Goal: Task Accomplishment & Management: Use online tool/utility

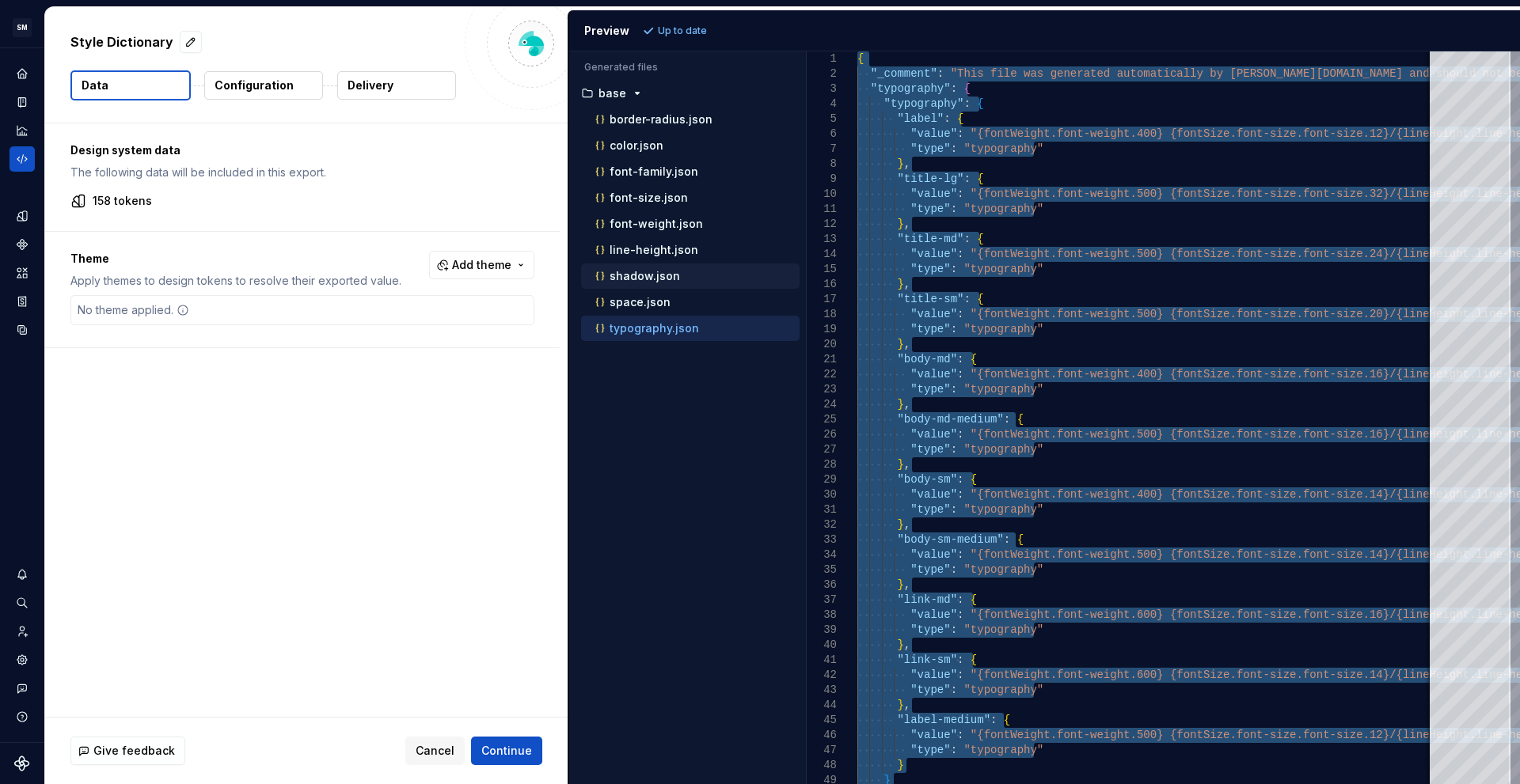
click at [673, 277] on p "shadow.json" at bounding box center [645, 277] width 71 height 13
type textarea "**********"
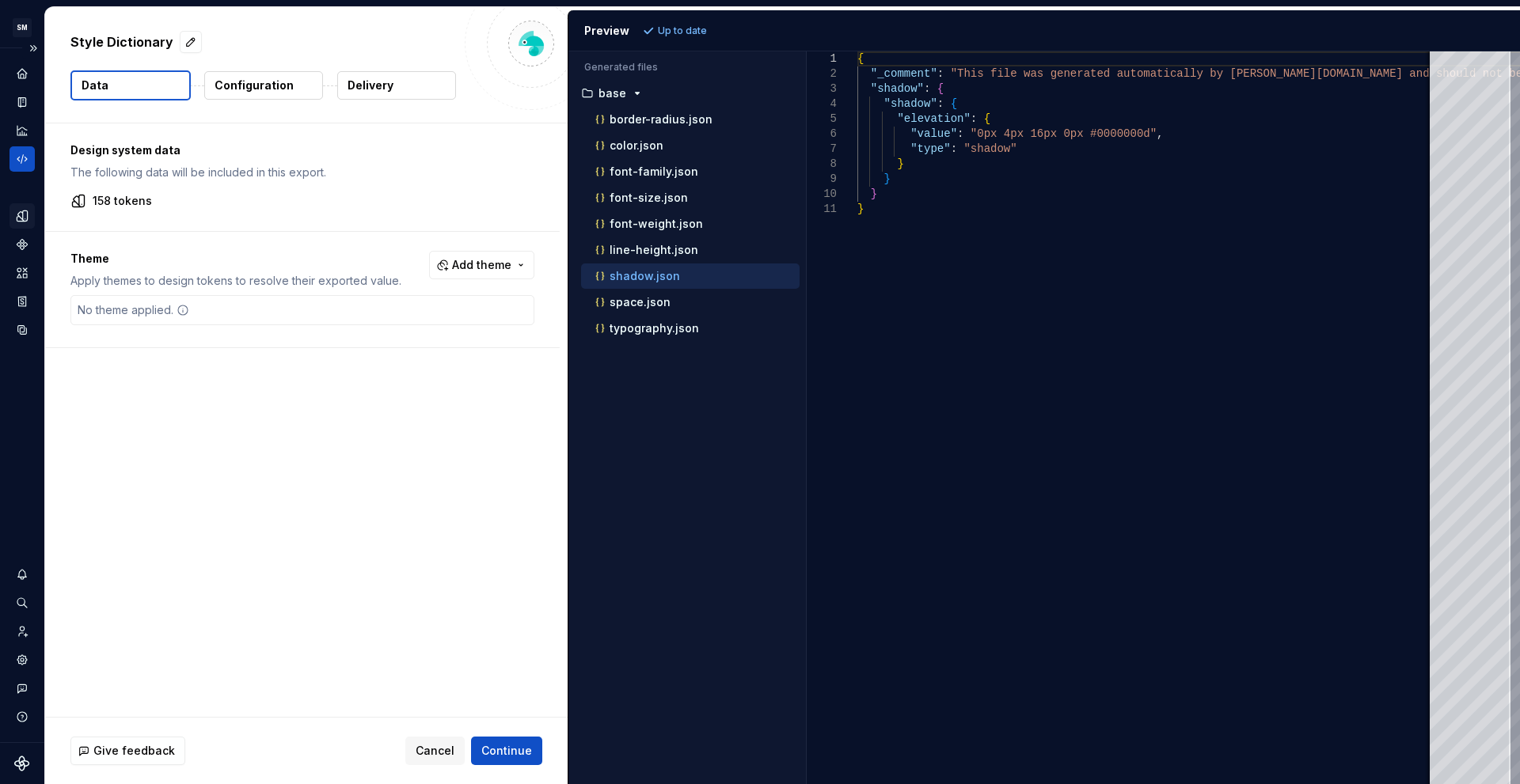
click at [24, 219] on icon "Design tokens" at bounding box center [25, 215] width 5 height 10
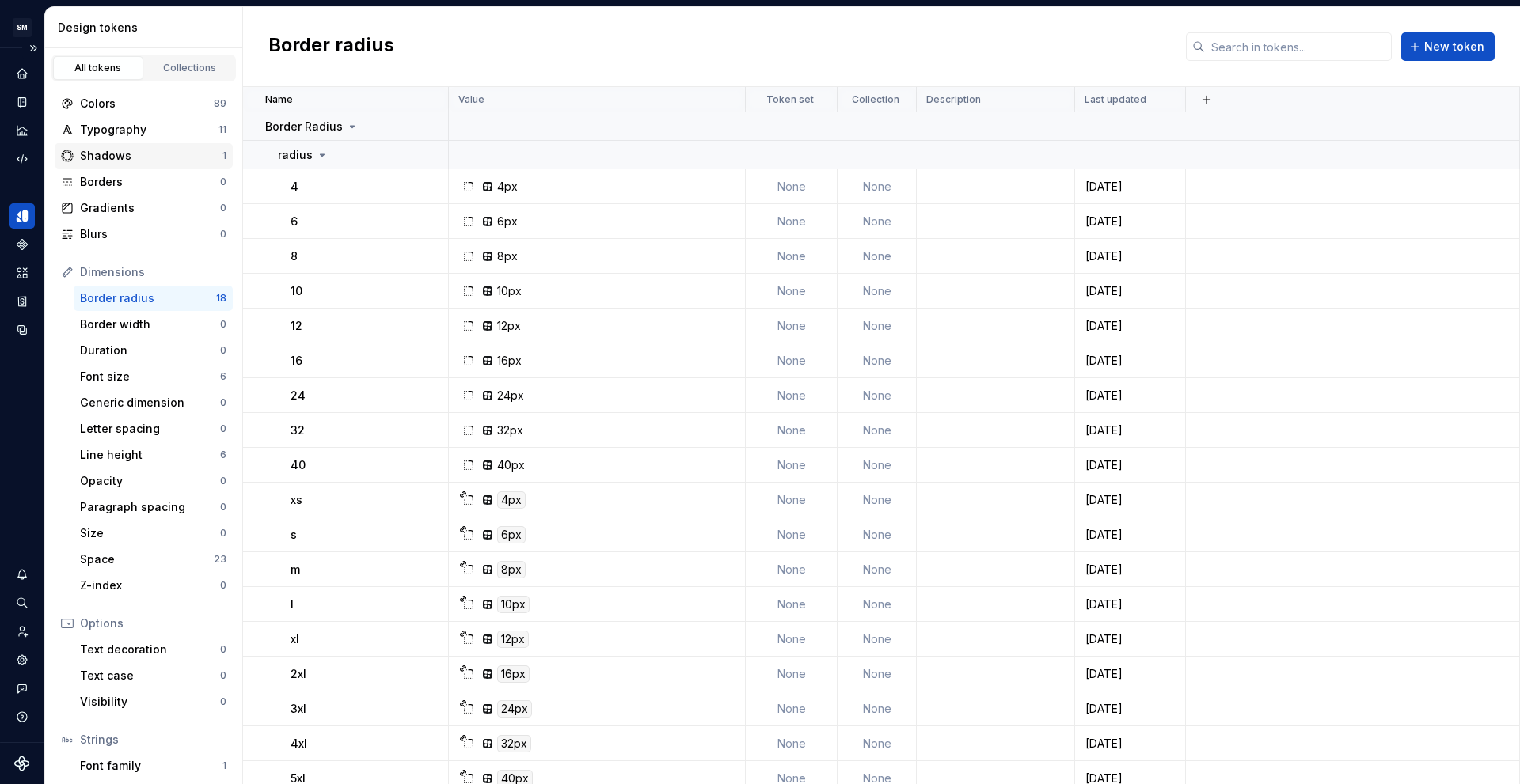
click at [134, 158] on div "Shadows" at bounding box center [151, 155] width 142 height 16
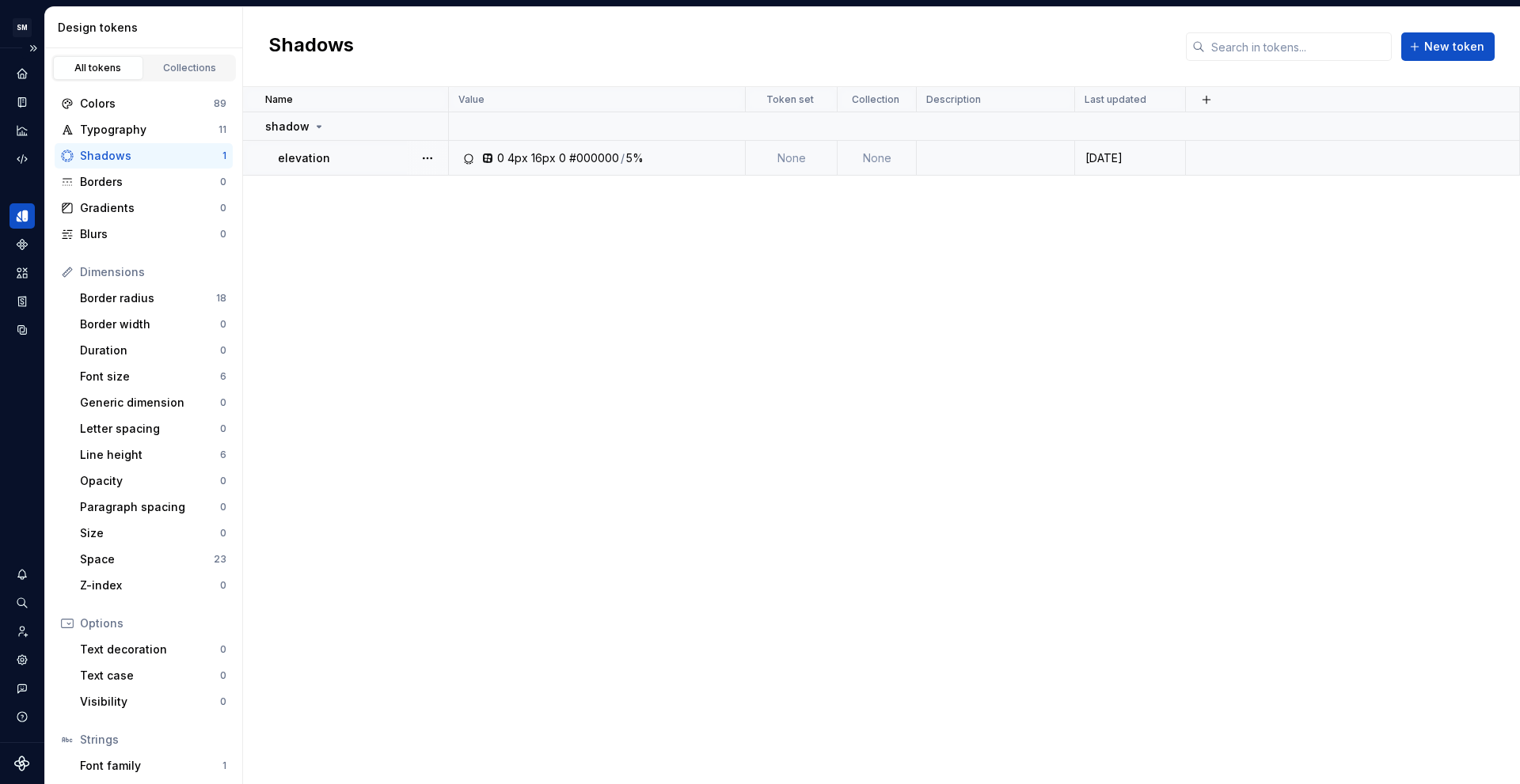
click at [578, 156] on div "#000000" at bounding box center [594, 157] width 50 height 16
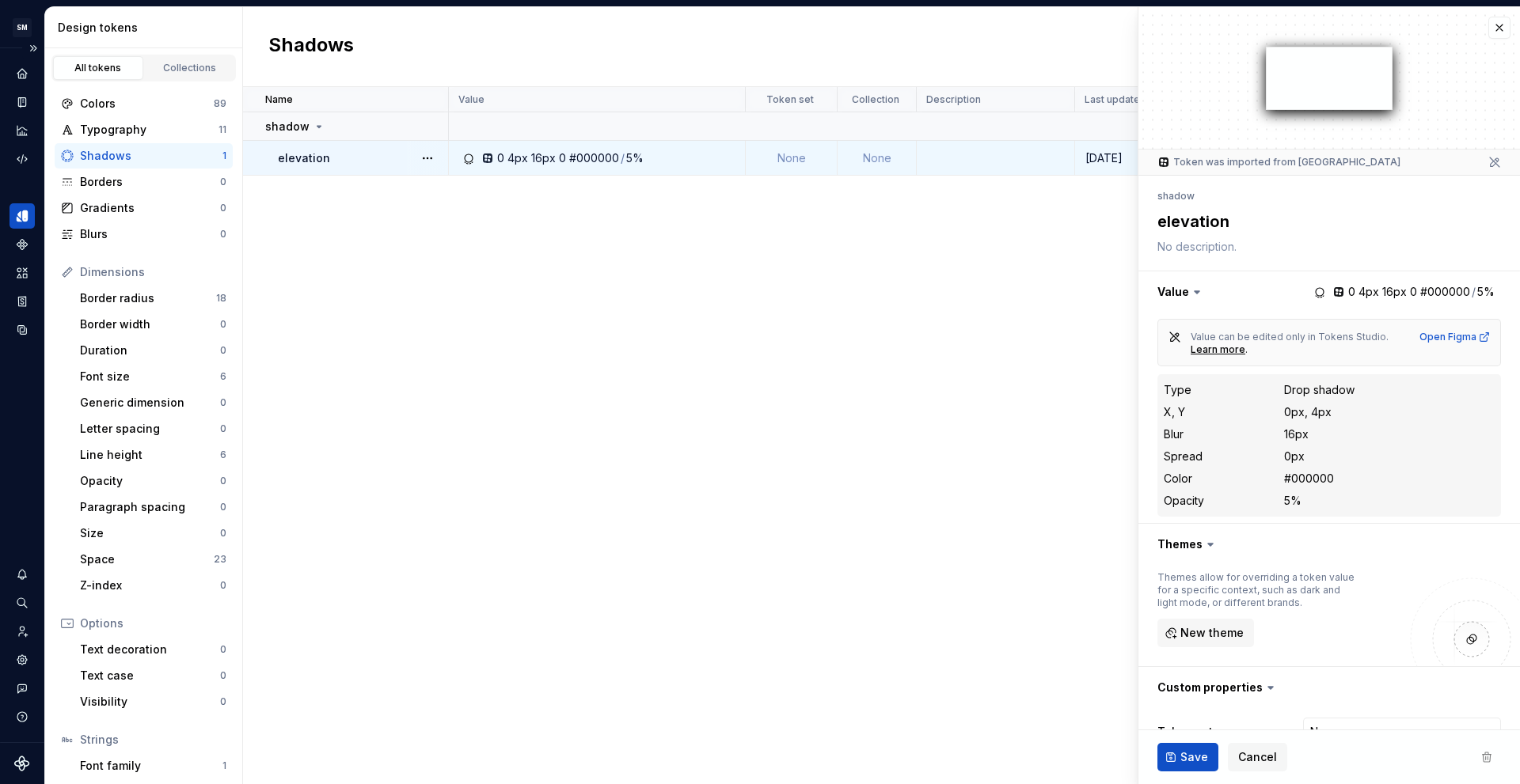
type textarea "*"
click at [19, 157] on icon "Code automation" at bounding box center [21, 158] width 14 height 14
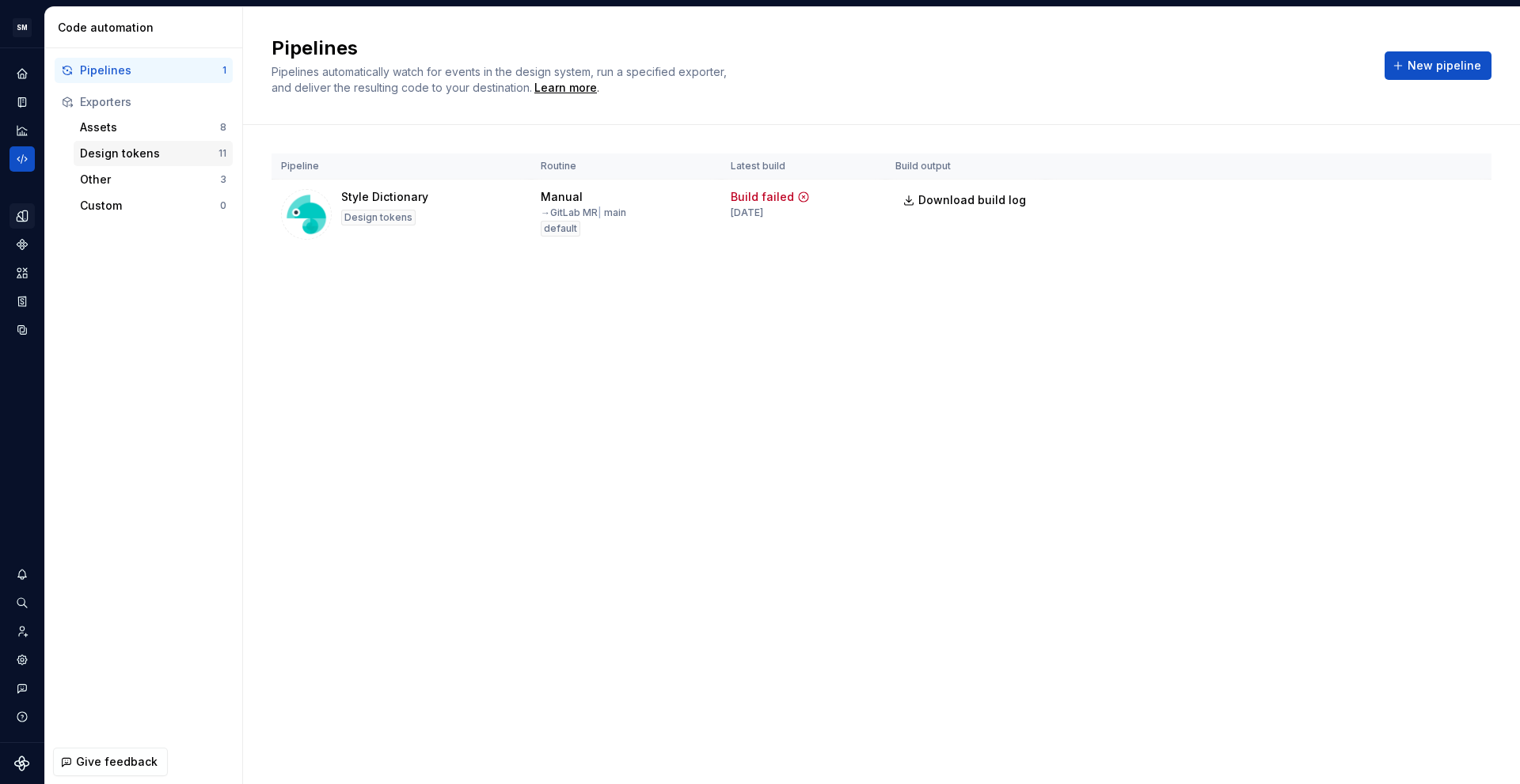
click at [152, 155] on div "Design tokens" at bounding box center [149, 153] width 139 height 16
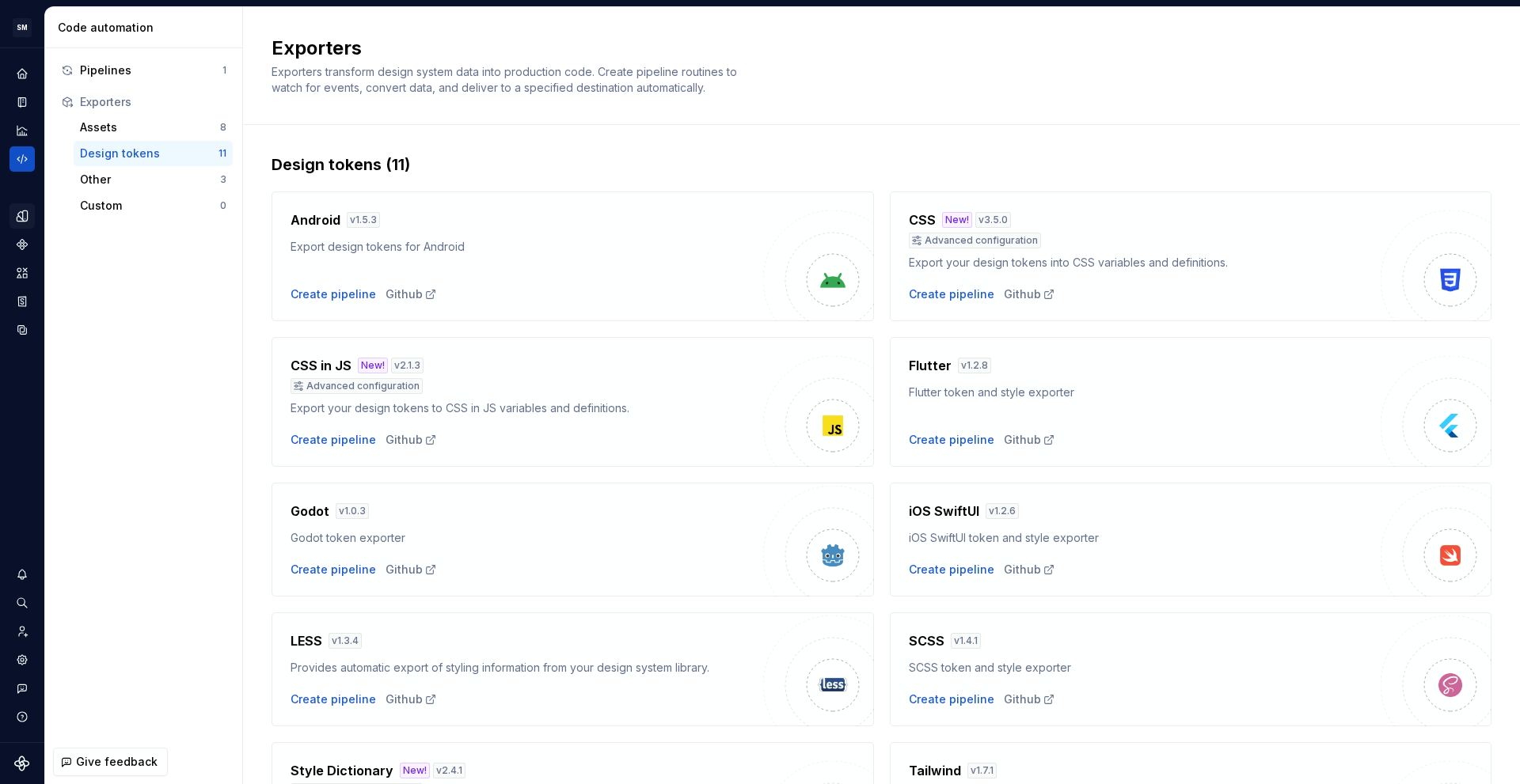
click at [124, 56] on div "Pipelines 1 Exporters Assets 8 Design tokens 11 Other 3 Custom 0" at bounding box center [143, 138] width 197 height 180
click at [123, 72] on div "Pipelines" at bounding box center [151, 70] width 142 height 16
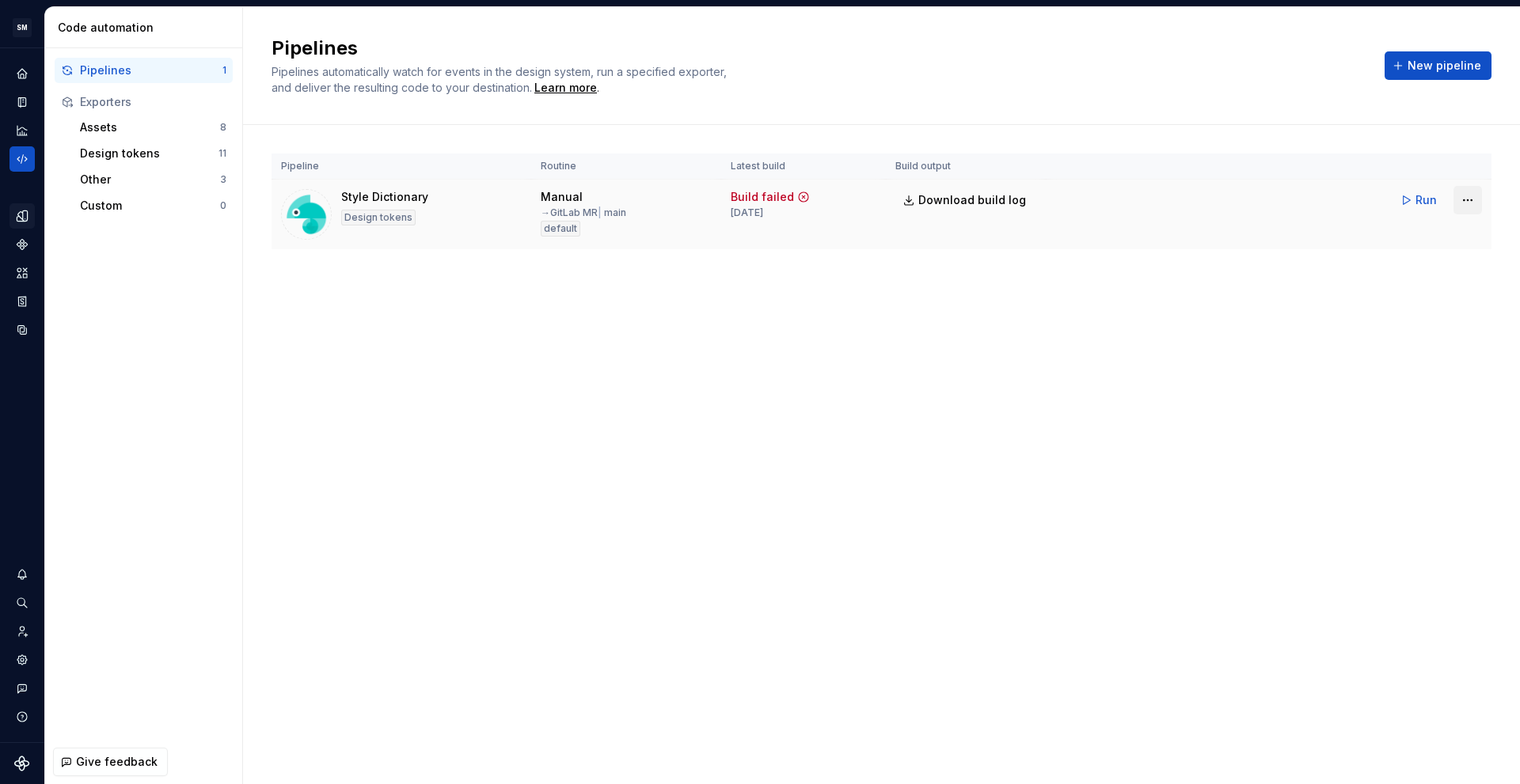
click at [1462, 198] on html "SM DEV-DS M Design system data Code automation Pipelines 1 Exporters Assets 8 D…" at bounding box center [760, 392] width 1520 height 784
click at [1440, 239] on div "Edit pipeline" at bounding box center [1446, 234] width 135 height 16
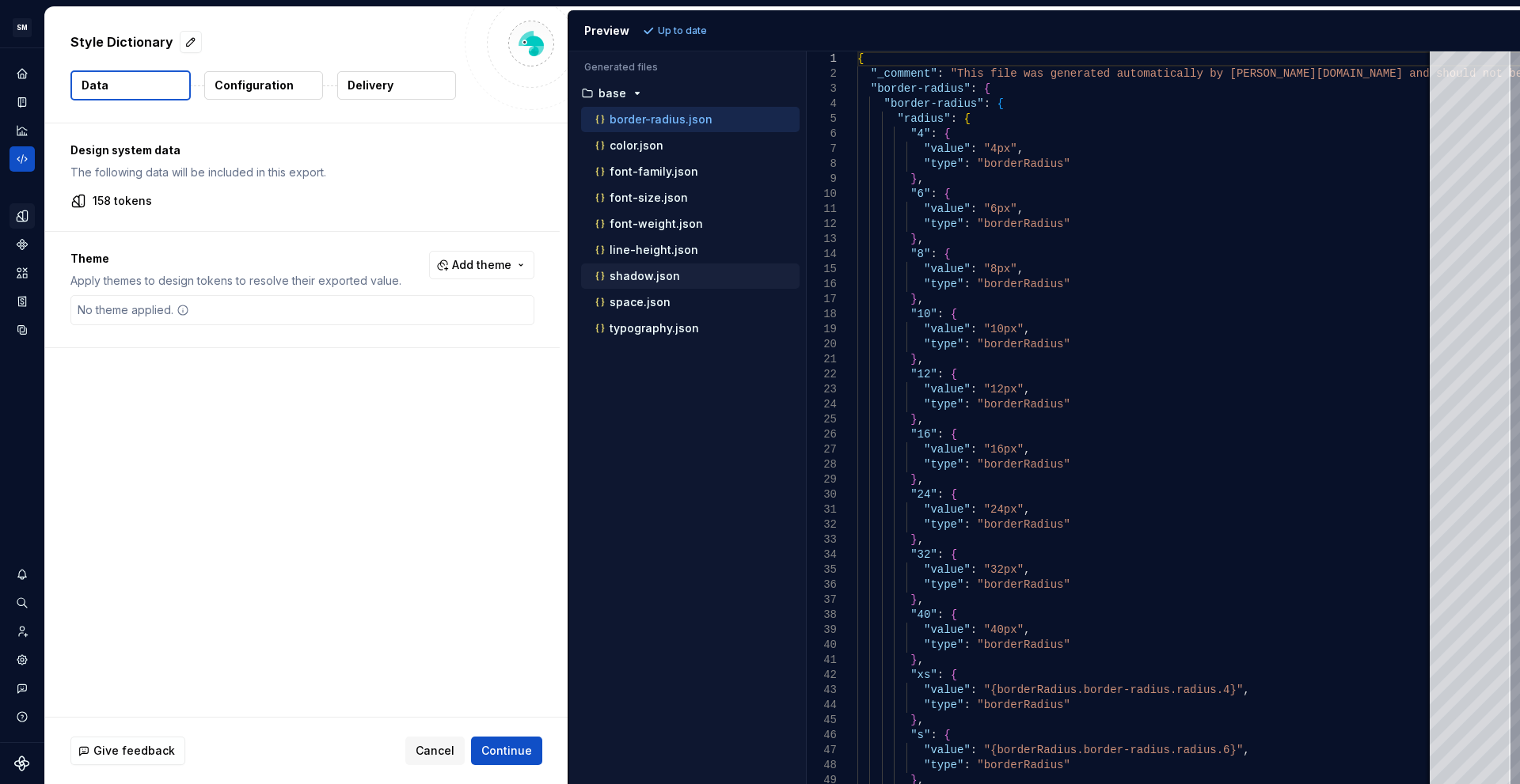
click at [653, 284] on button "shadow.json" at bounding box center [690, 276] width 219 height 18
type textarea "**********"
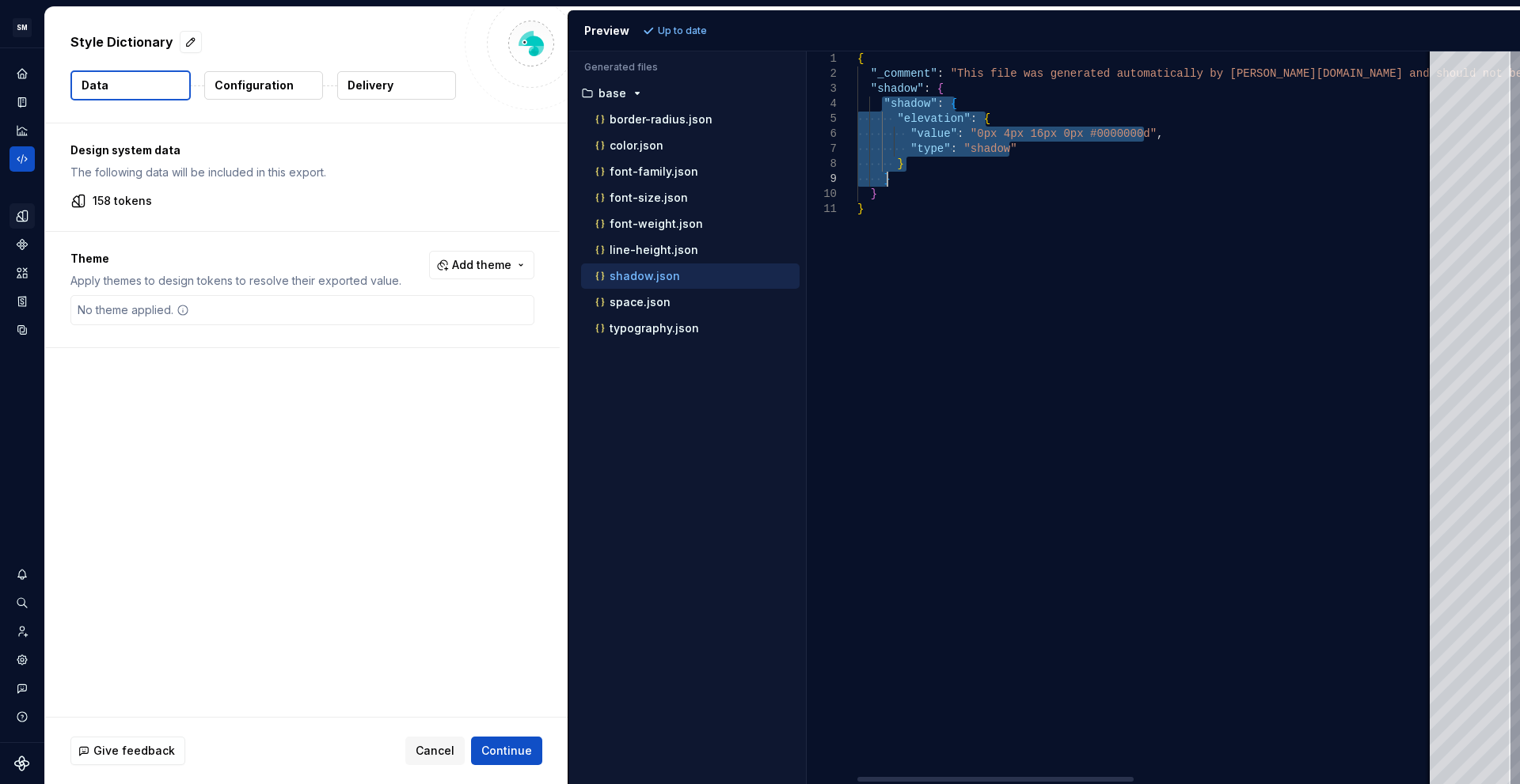
drag, startPoint x: 883, startPoint y: 103, endPoint x: 927, endPoint y: 179, distance: 87.8
click at [927, 179] on div "{ "_comment" : "This file was generated automatically by Supernov a.io and shou…" at bounding box center [1459, 417] width 1203 height 733
click at [16, 219] on icon "Design tokens" at bounding box center [21, 215] width 14 height 14
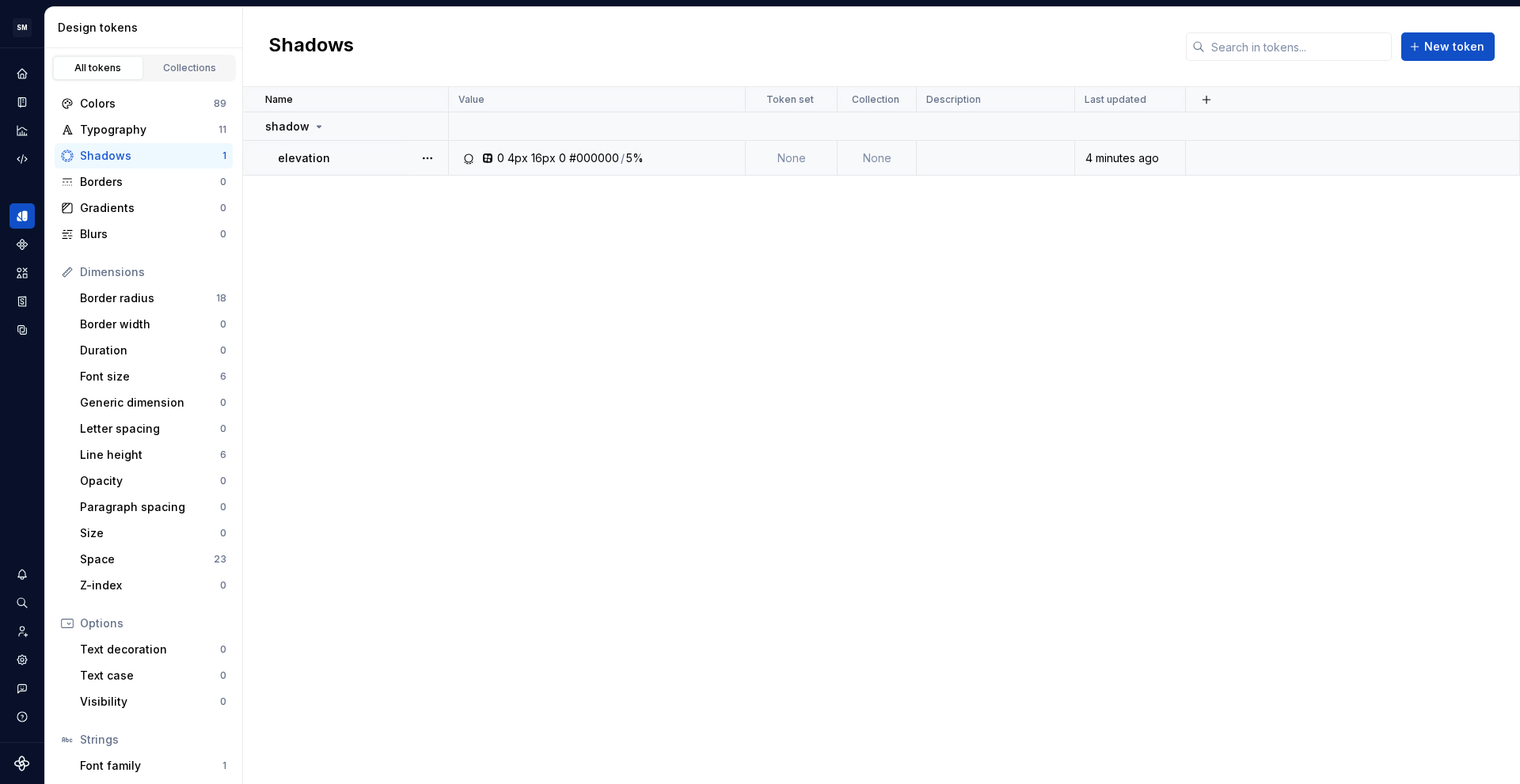
click at [577, 169] on td "0 4px 16px 0 #000000 / 5%" at bounding box center [597, 157] width 297 height 34
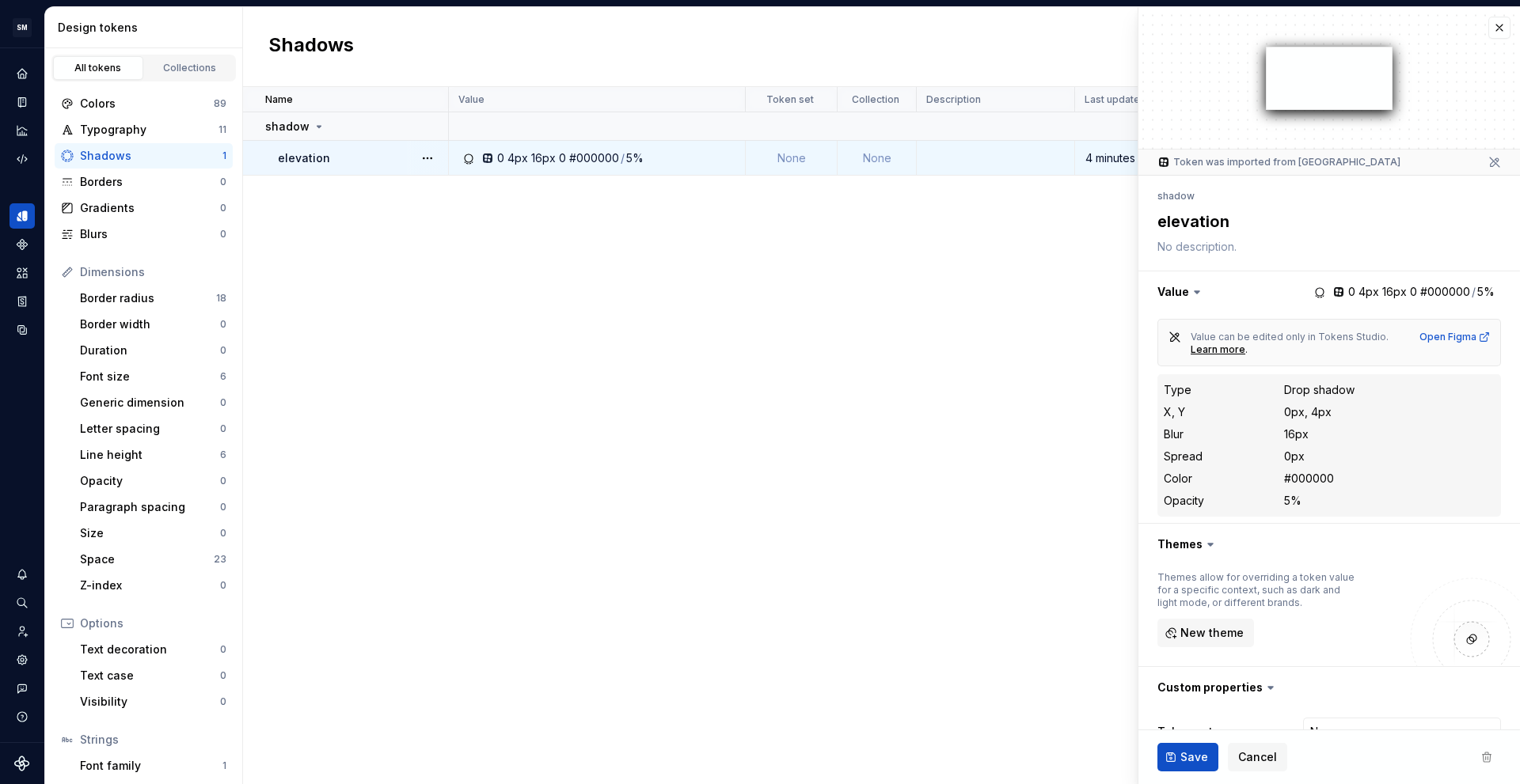
type textarea "*"
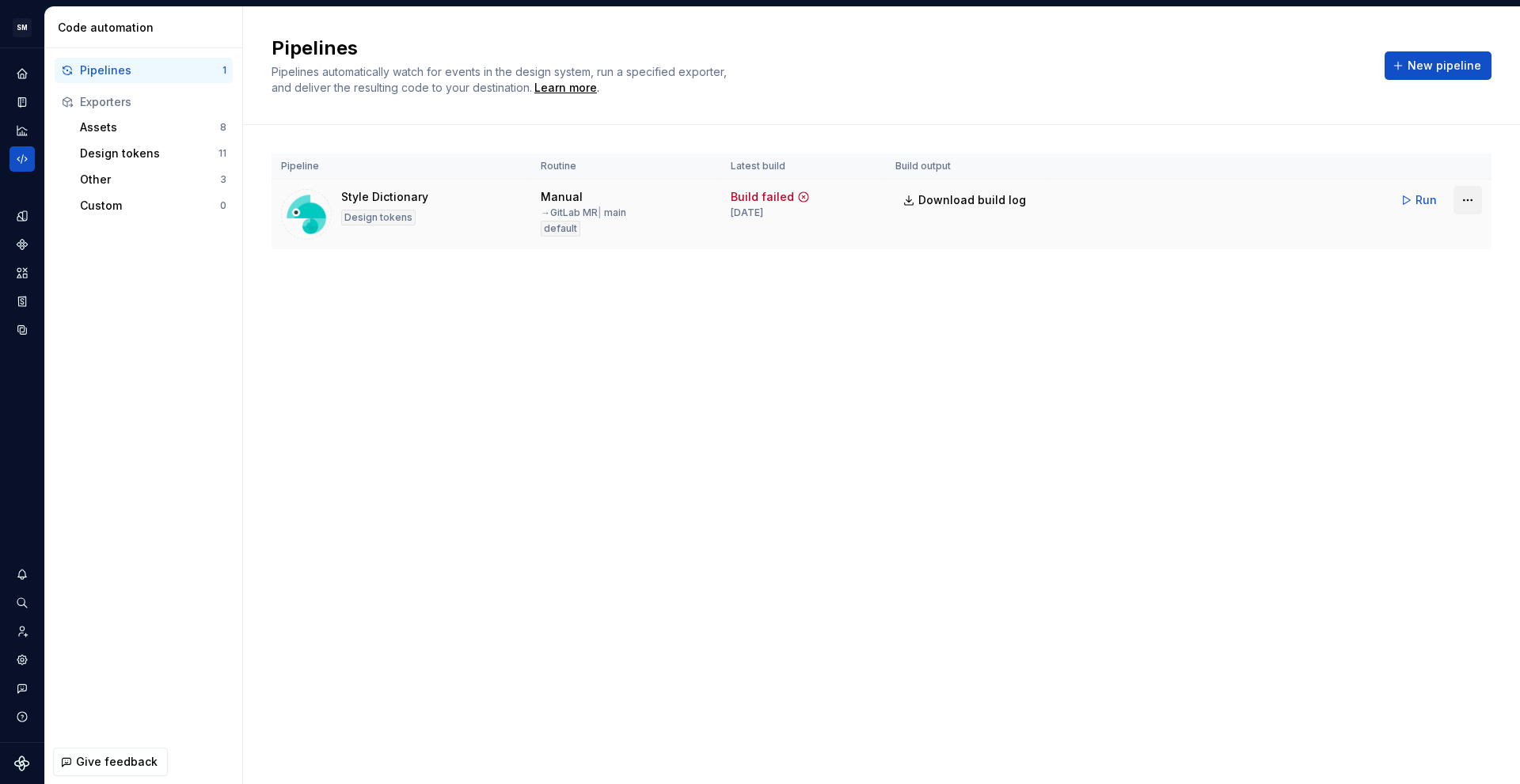
click at [1466, 201] on html "SM DEV-DS M Design system data Code automation Pipelines 1 Exporters Assets 8 D…" at bounding box center [760, 392] width 1520 height 784
click at [1444, 237] on div "Edit pipeline" at bounding box center [1446, 234] width 135 height 16
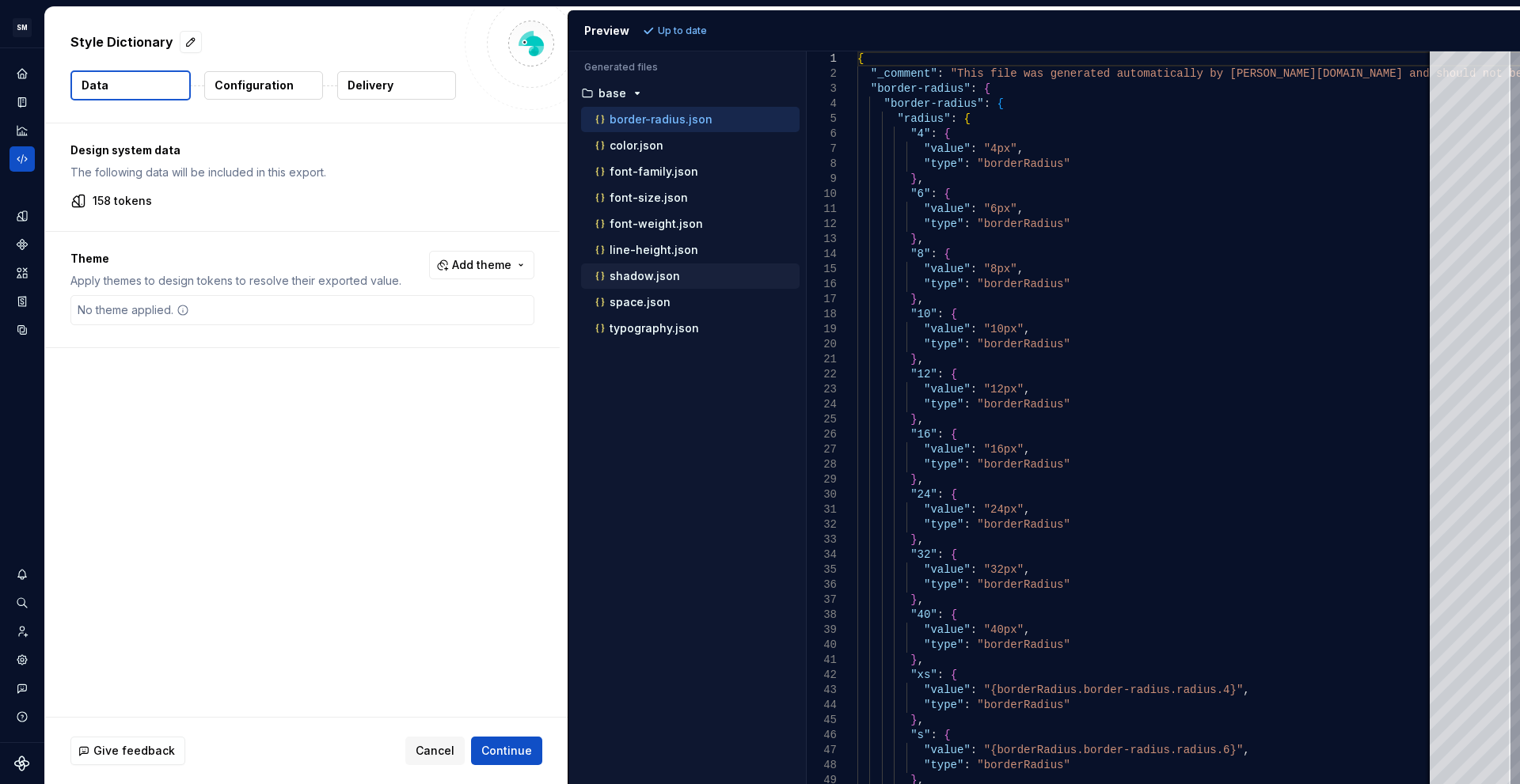
click at [630, 269] on div "shadow.json" at bounding box center [696, 276] width 208 height 16
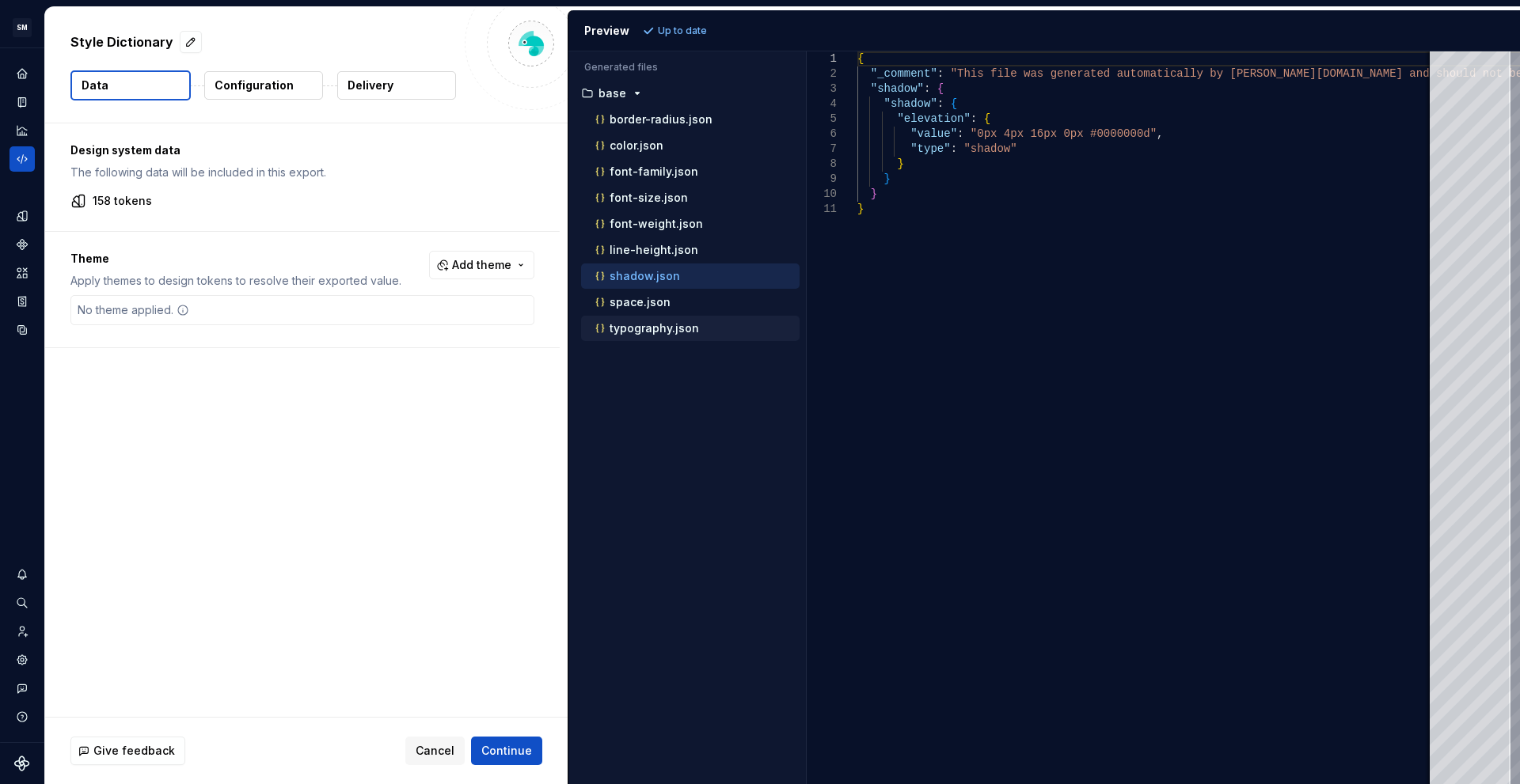
click at [665, 335] on div "typography.json" at bounding box center [696, 328] width 208 height 16
type textarea "**********"
